Goal: Browse casually

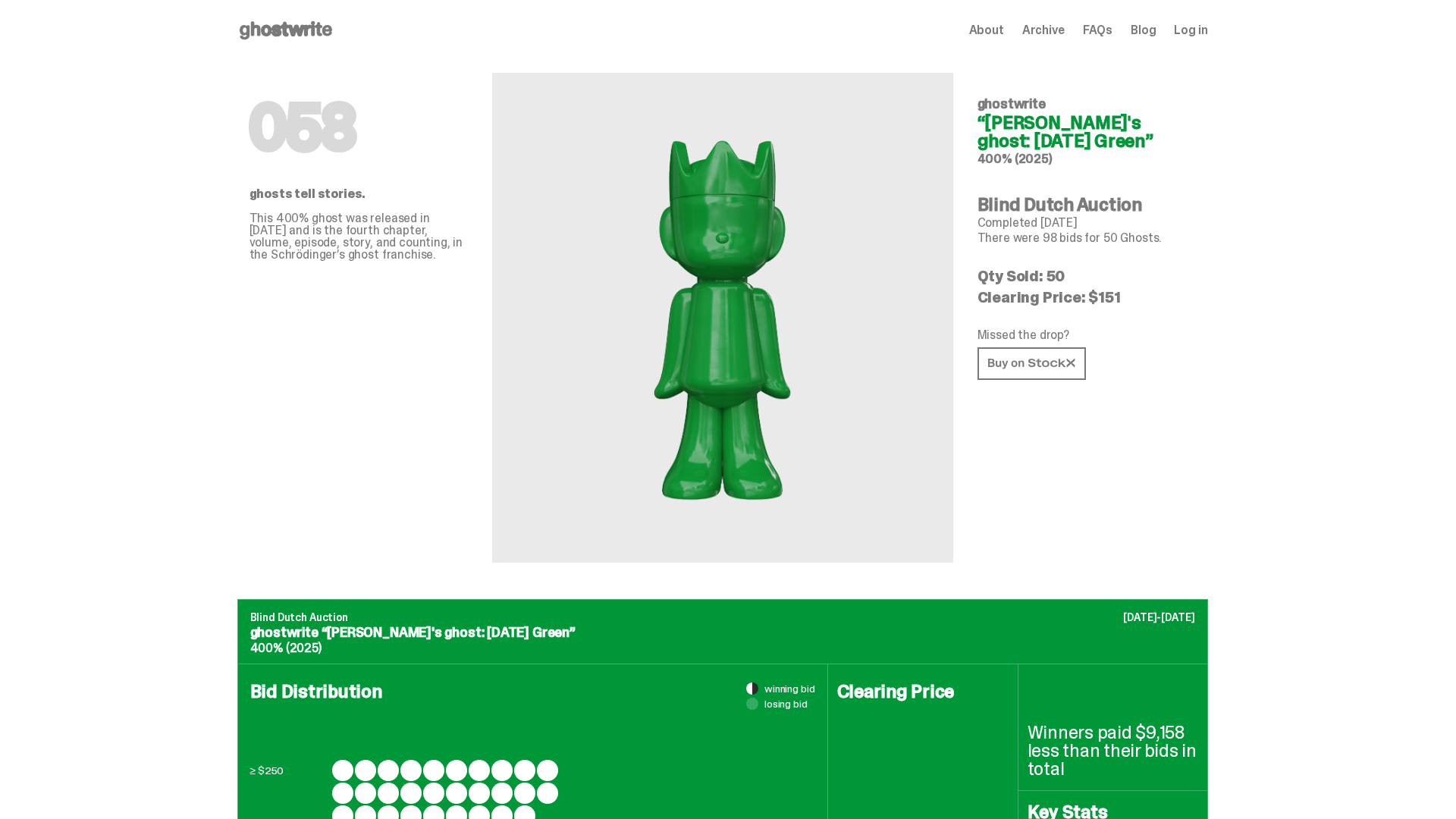
scroll to position [1474, 0]
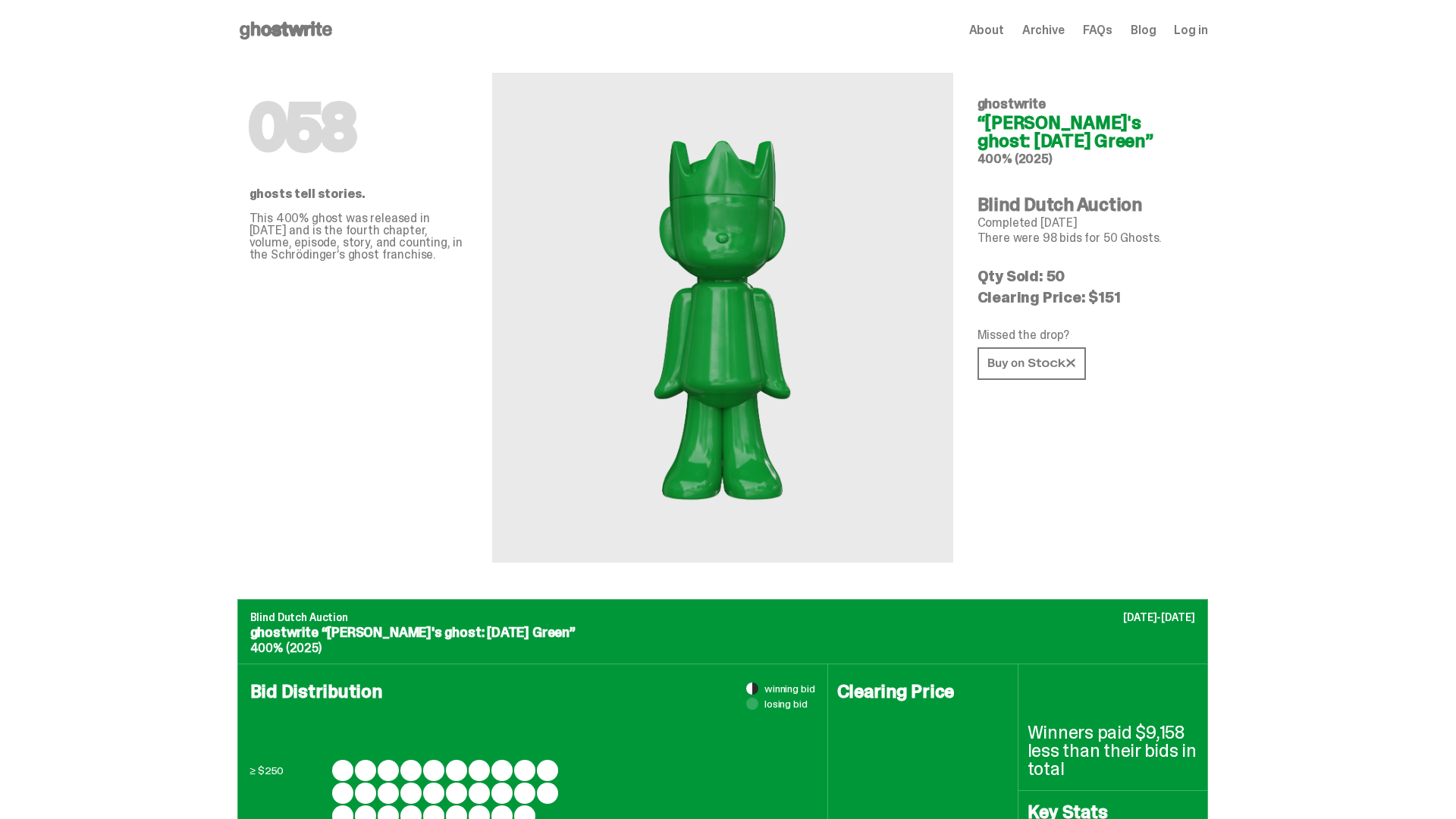
scroll to position [1474, 0]
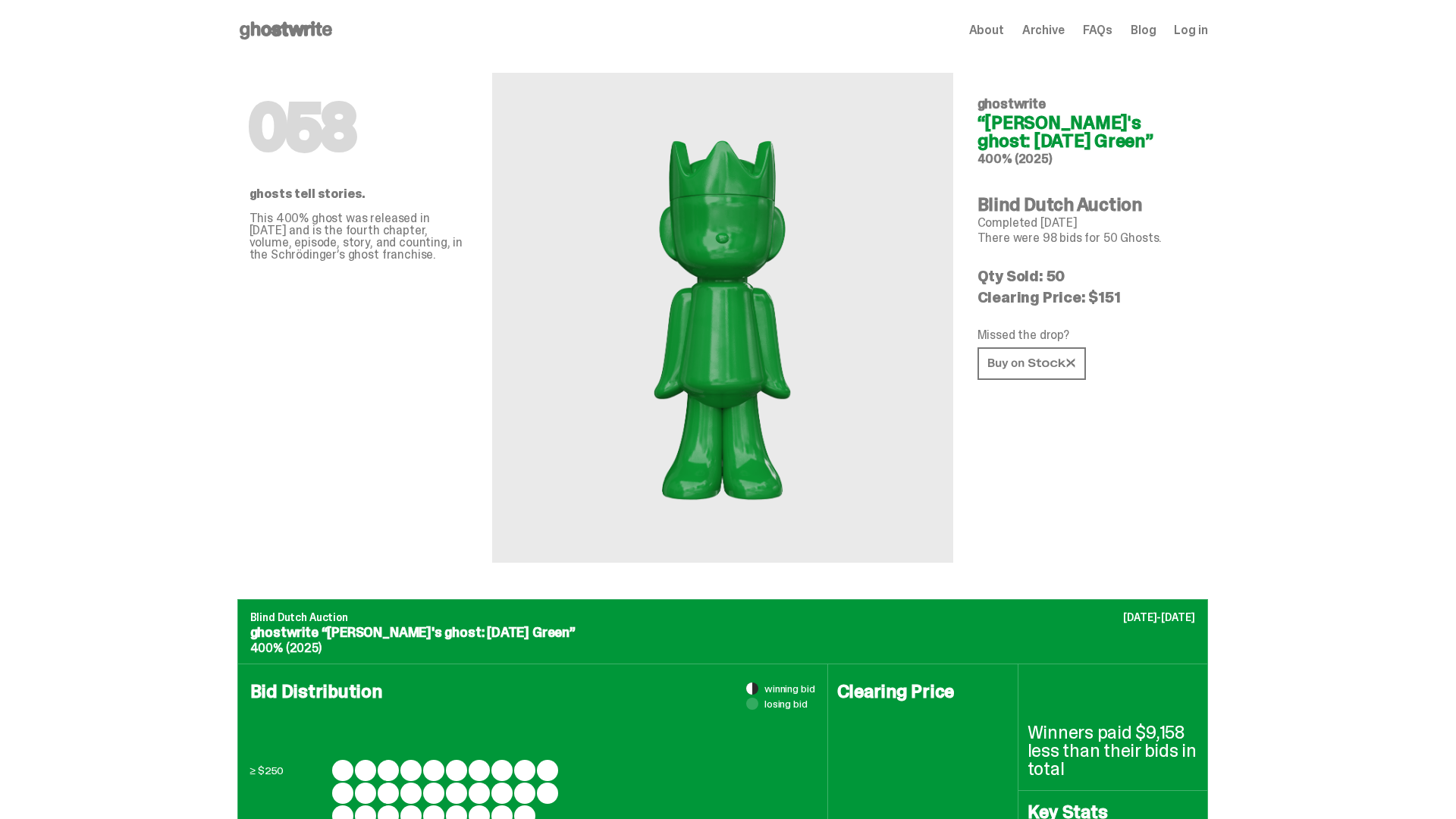
scroll to position [1474, 0]
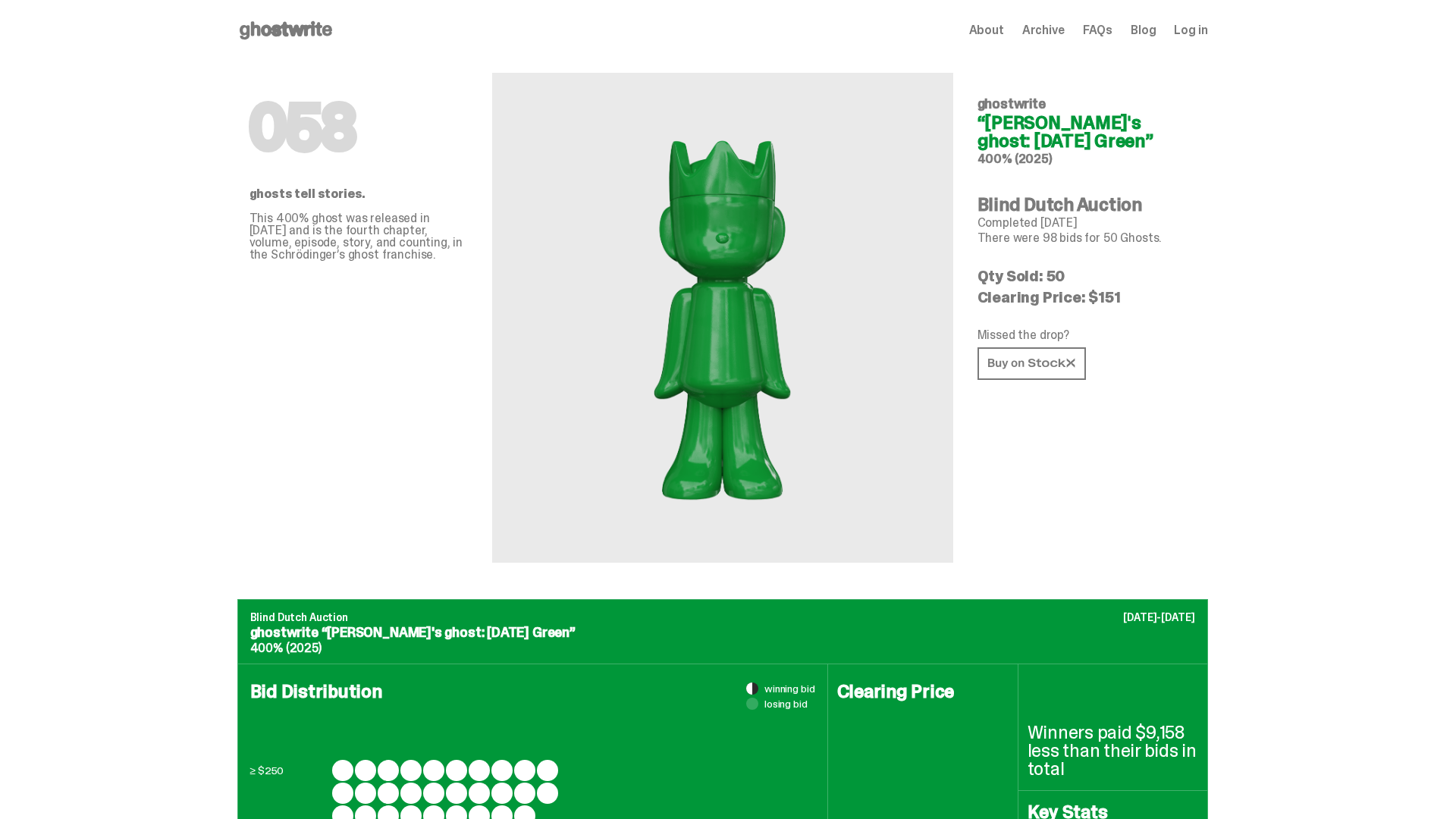
scroll to position [1979, 0]
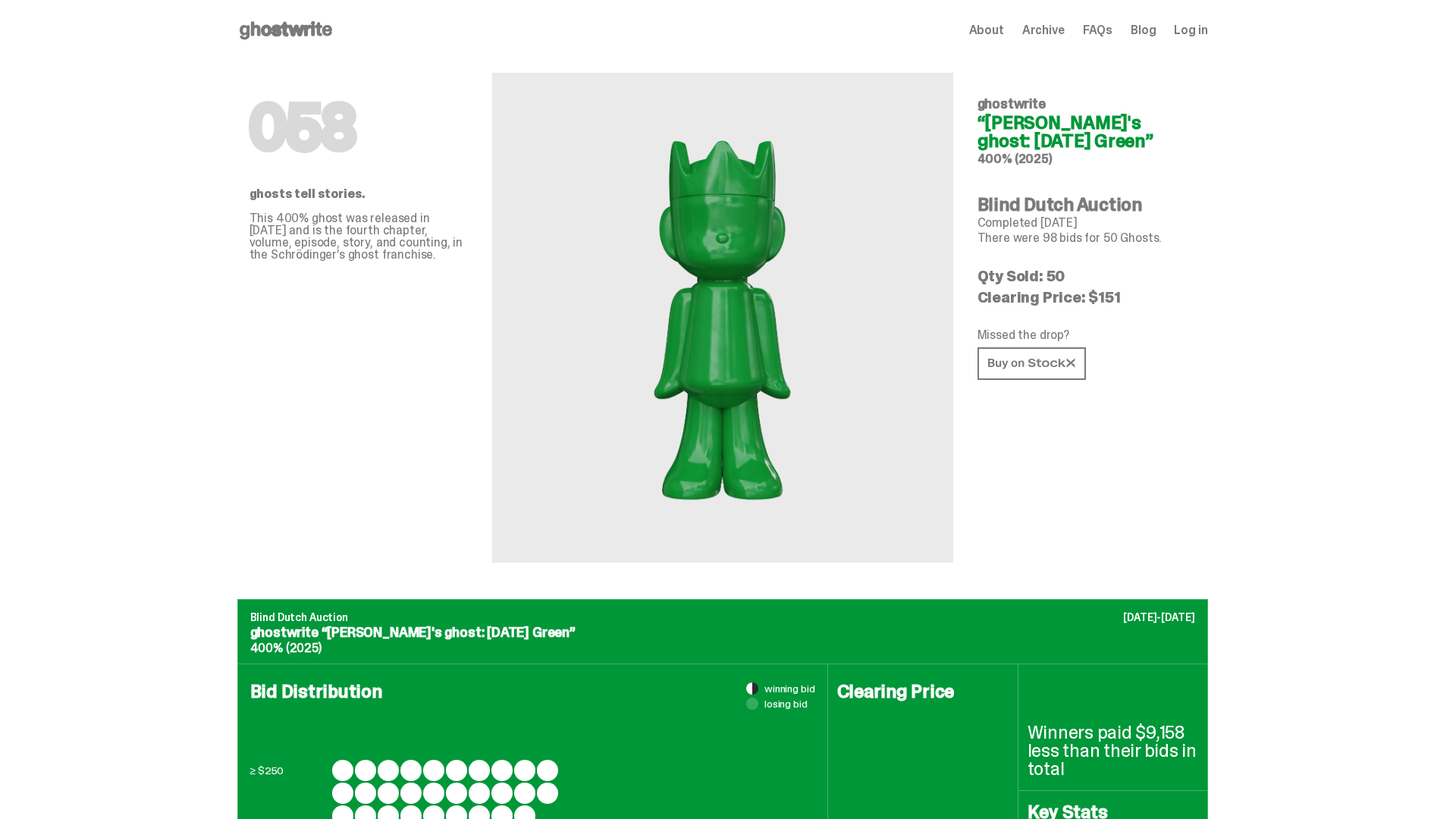
scroll to position [1979, 0]
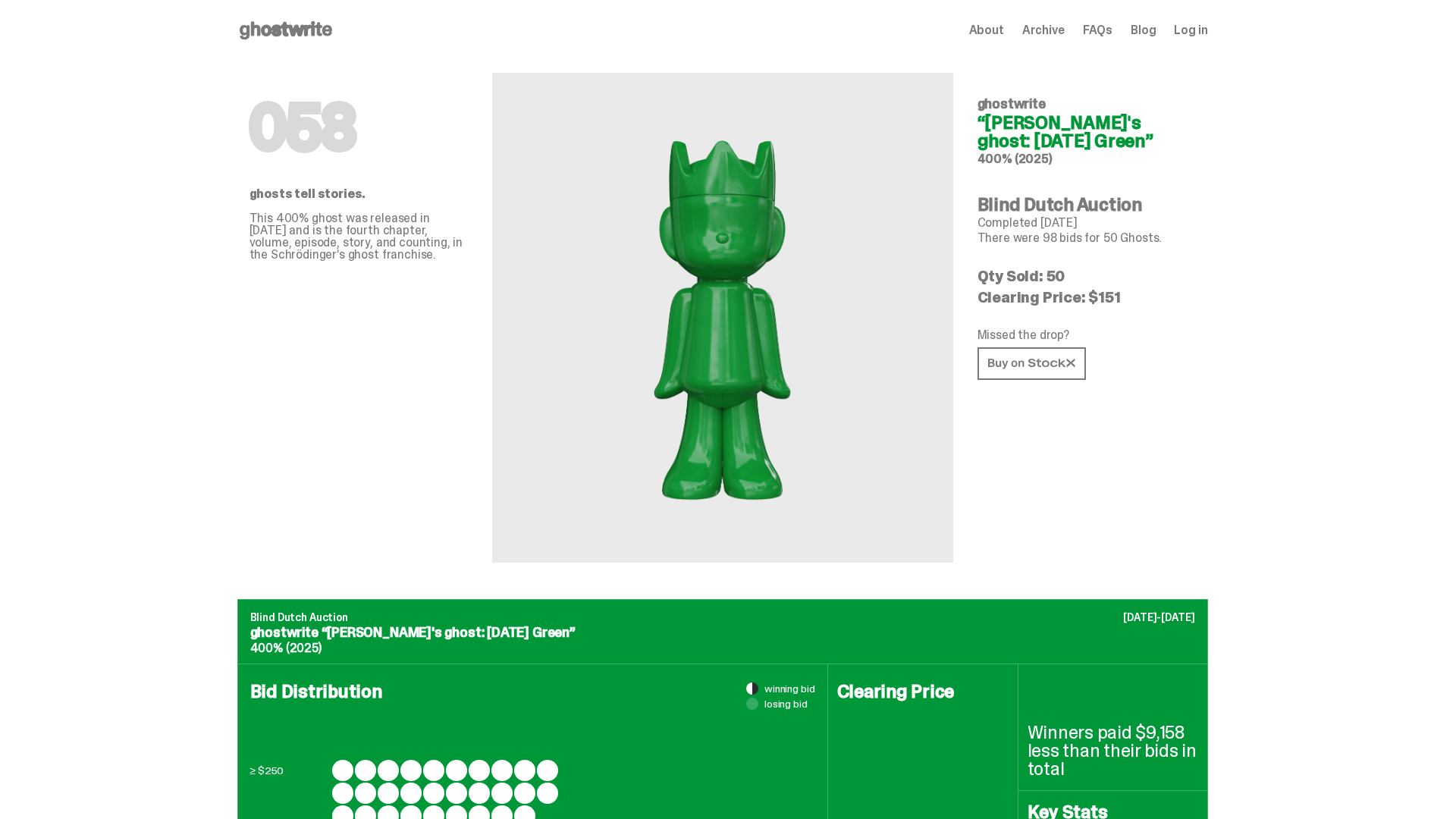
scroll to position [1979, 0]
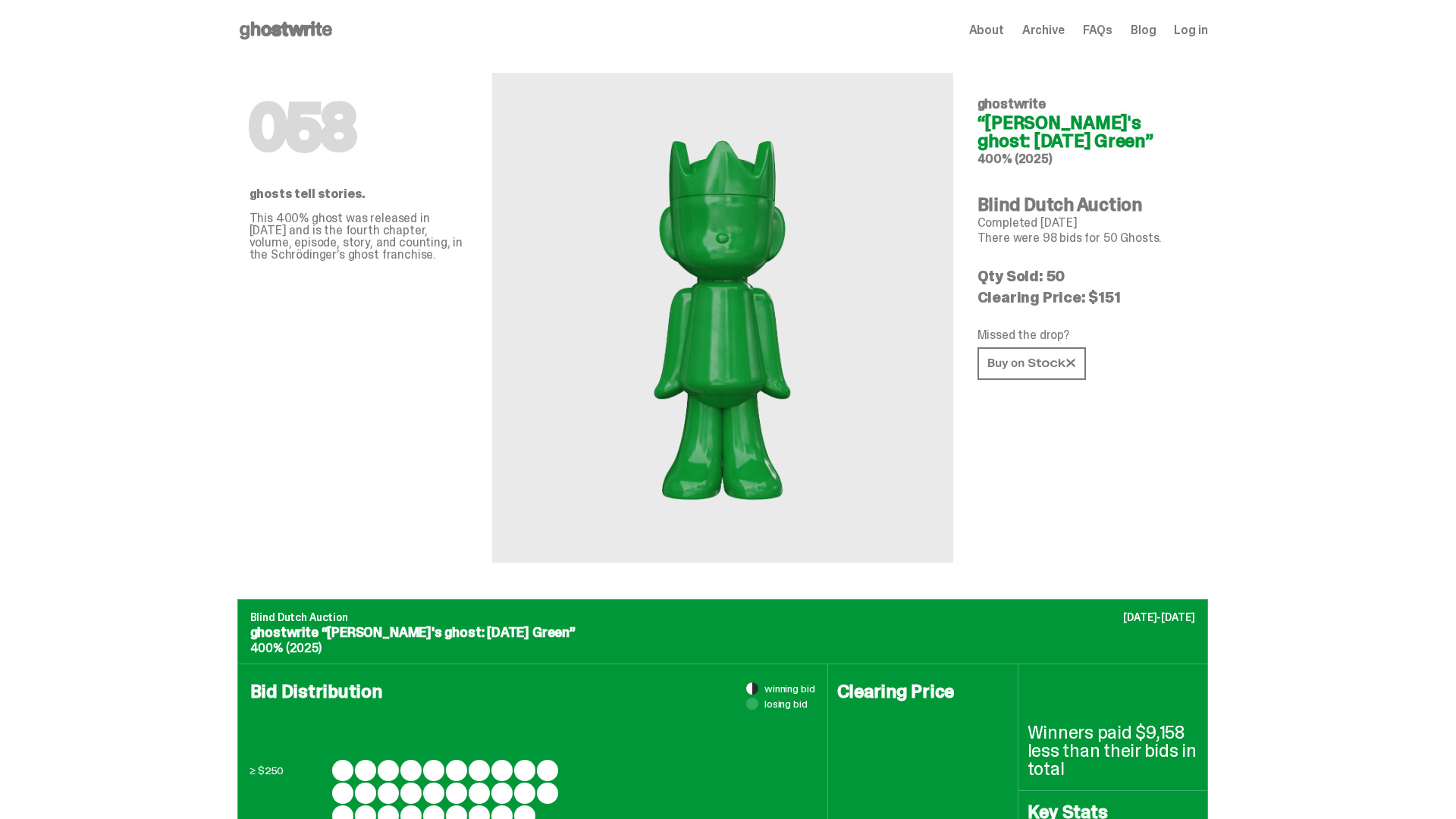
scroll to position [1979, 0]
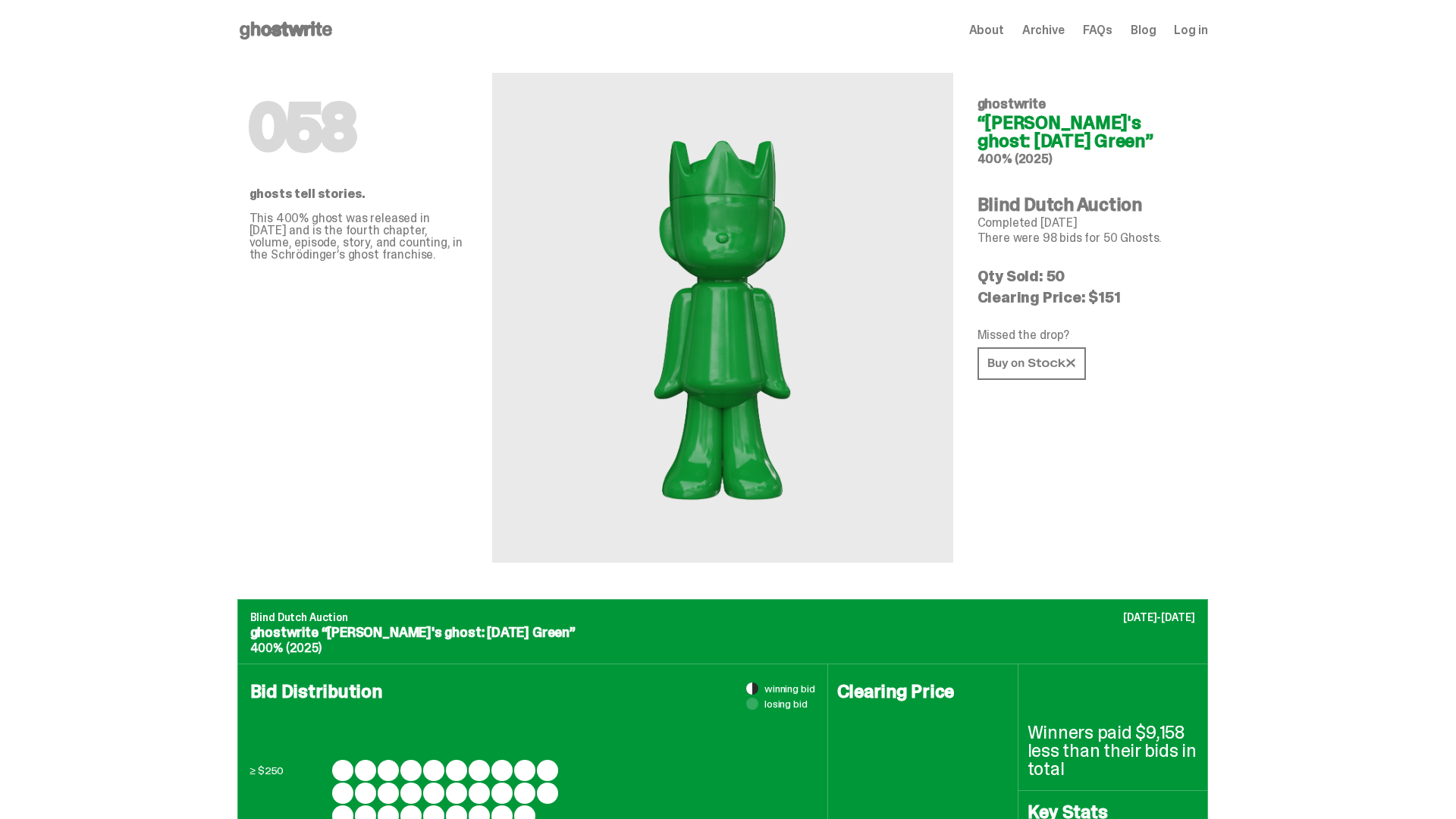
scroll to position [1979, 0]
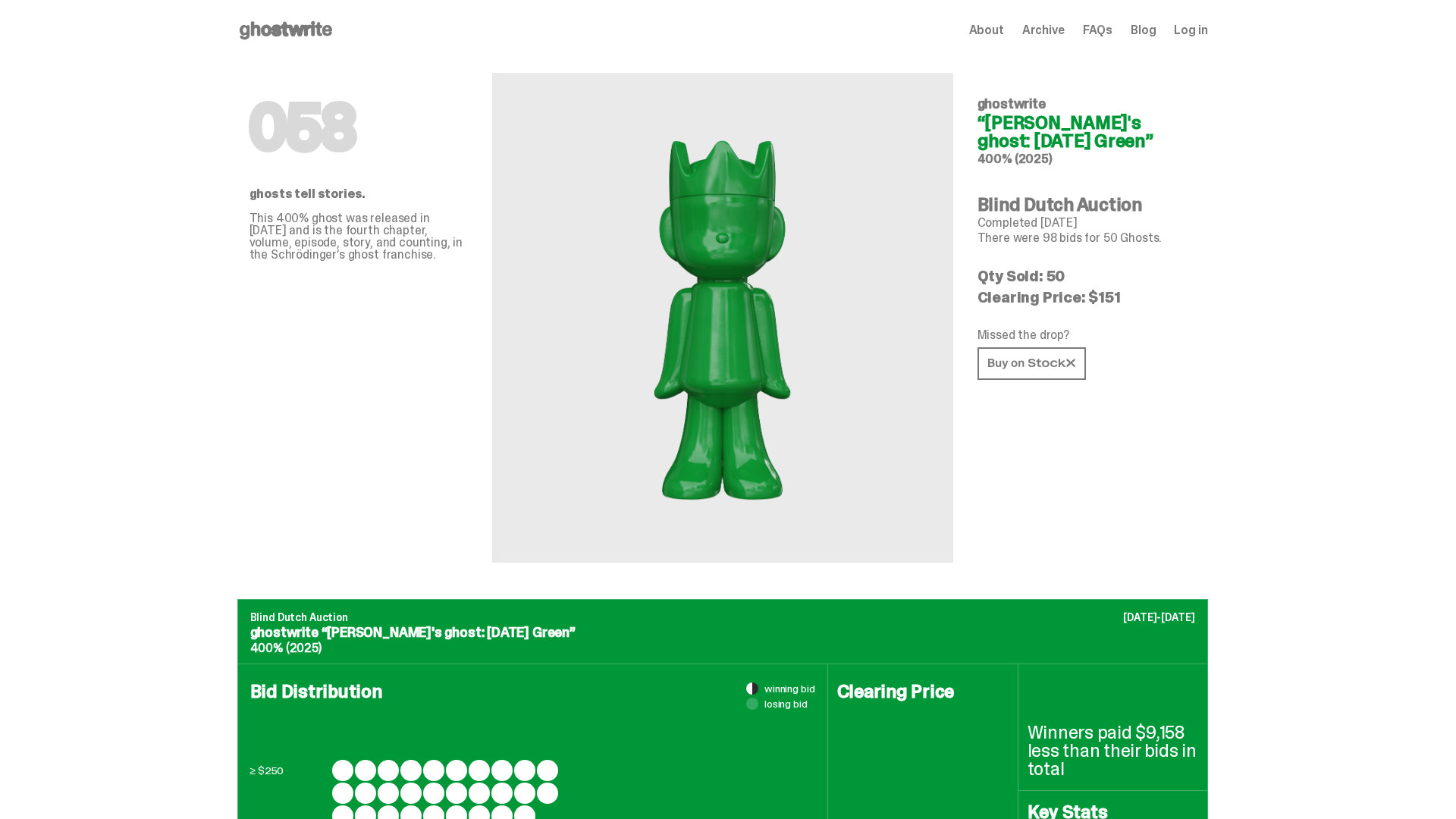
scroll to position [1979, 0]
